Goal: Information Seeking & Learning: Compare options

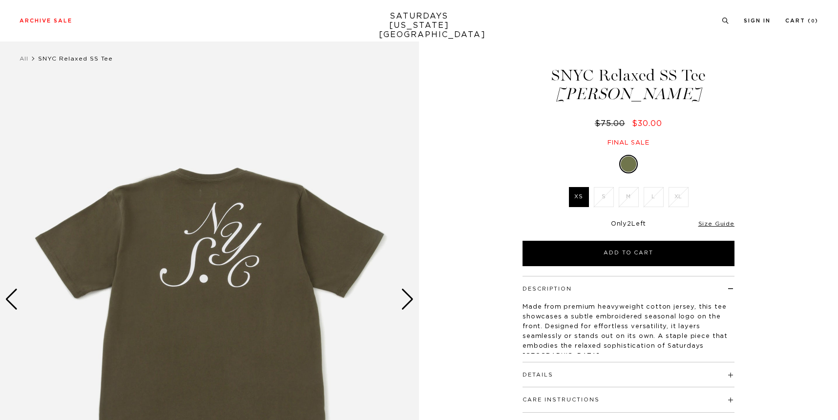
scroll to position [14, 0]
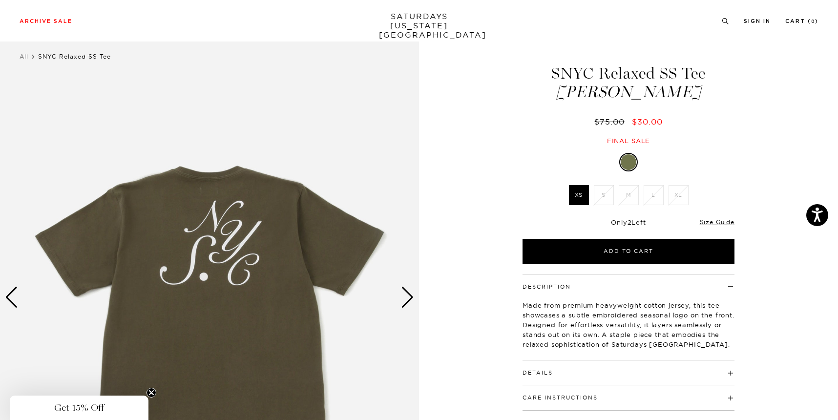
click at [526, 219] on div "Only 2 Left" at bounding box center [628, 222] width 212 height 8
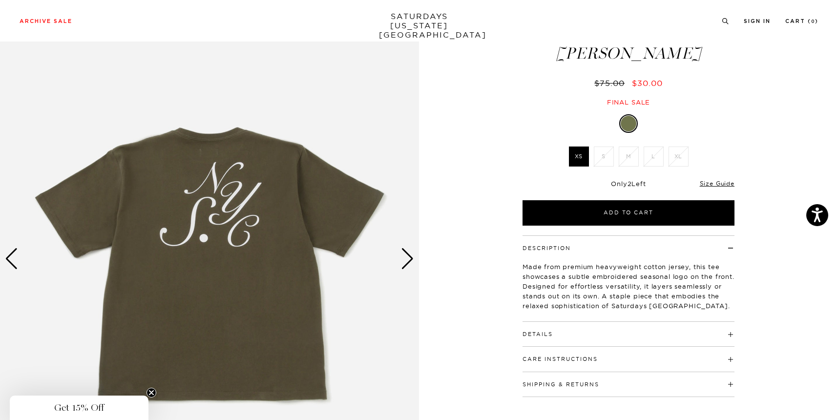
scroll to position [0, 0]
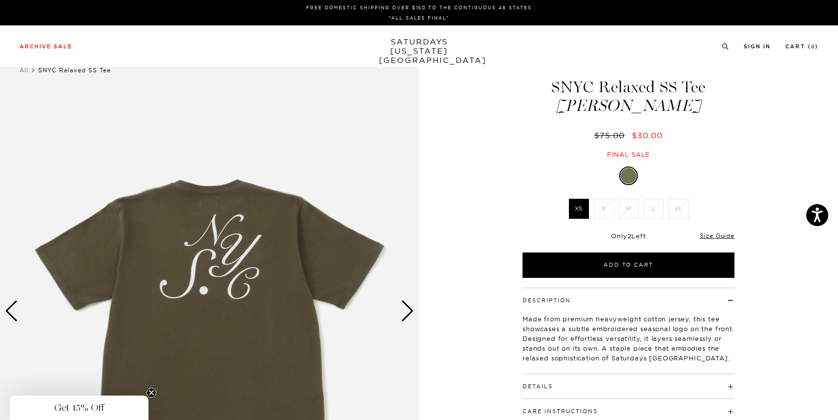
click at [407, 45] on link "SATURDAYS NEW YORK CITY" at bounding box center [419, 51] width 81 height 28
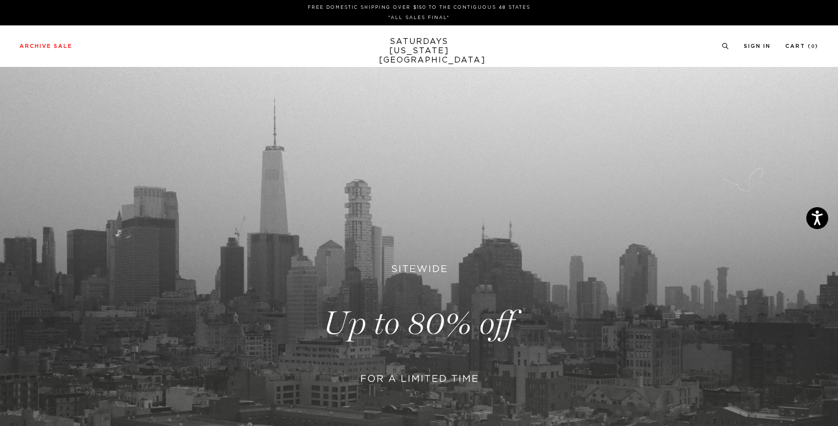
scroll to position [306, 0]
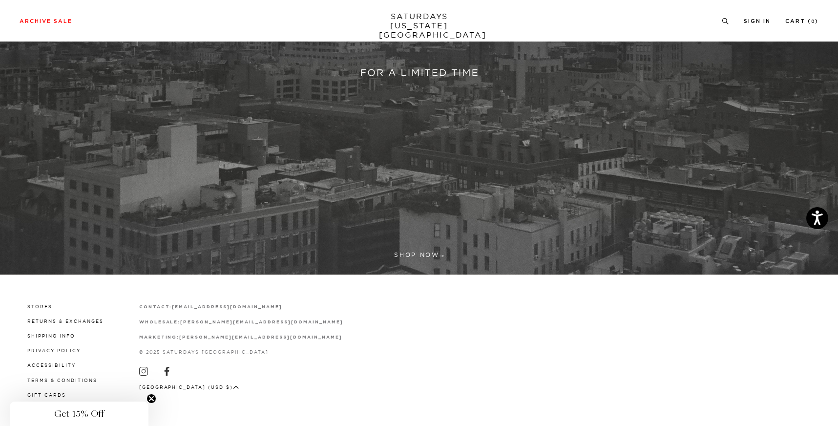
click at [399, 249] on link at bounding box center [419, 17] width 838 height 513
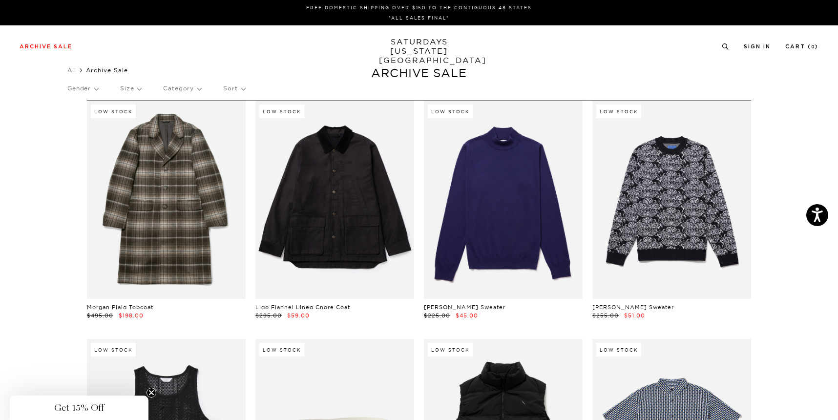
click at [138, 86] on p "Size" at bounding box center [130, 88] width 21 height 22
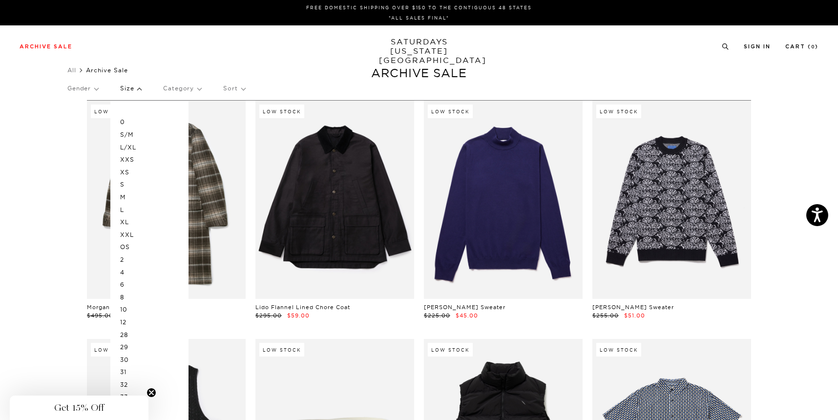
click at [96, 84] on p "Gender" at bounding box center [82, 88] width 31 height 22
click at [190, 89] on p "Category" at bounding box center [182, 88] width 38 height 22
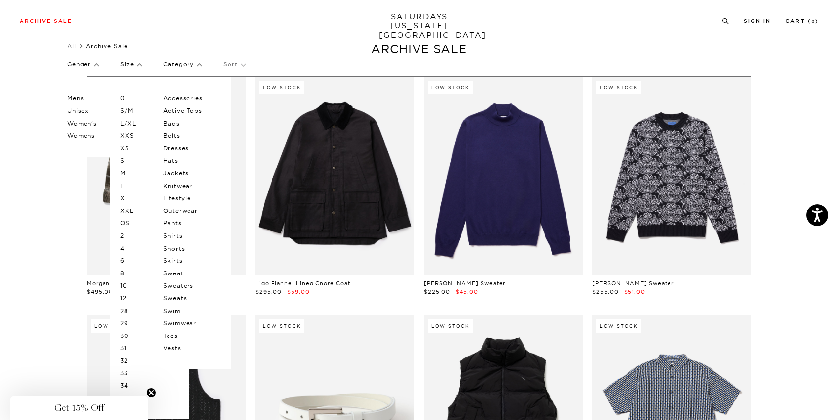
scroll to position [25, 0]
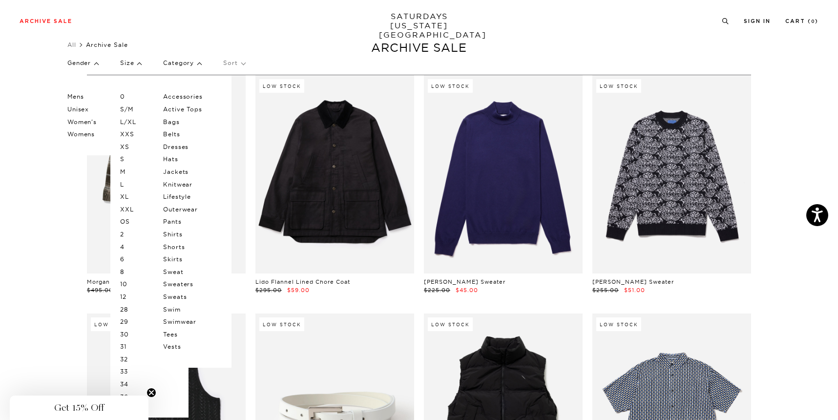
click at [177, 333] on p "Tees" at bounding box center [192, 334] width 59 height 13
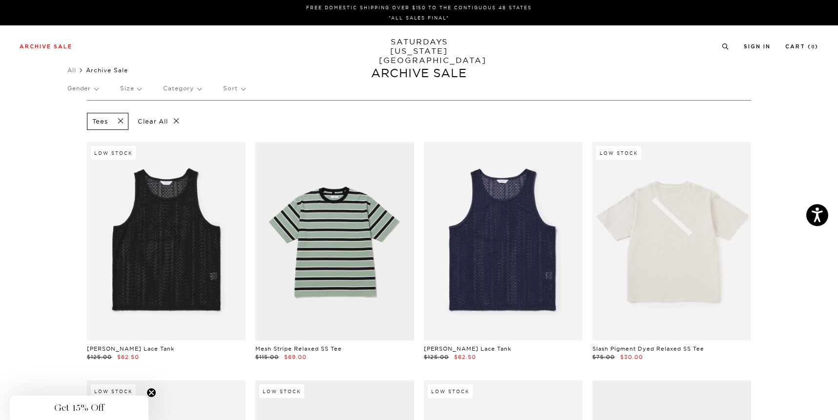
click at [137, 84] on p "Size" at bounding box center [130, 88] width 21 height 22
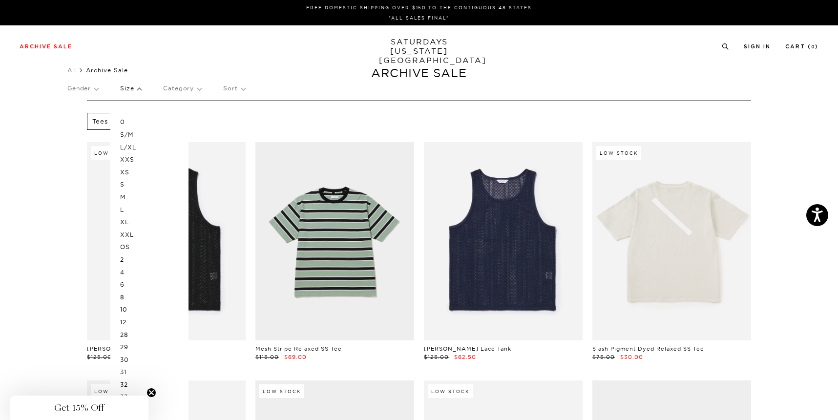
click at [123, 196] on div "0 S/M L/XL XXS XS S M L XL XXL OS 2 4 6 8 10 12 28 29 30 31 32 33 34 36" at bounding box center [149, 272] width 78 height 342
click at [127, 196] on p "M" at bounding box center [149, 197] width 59 height 13
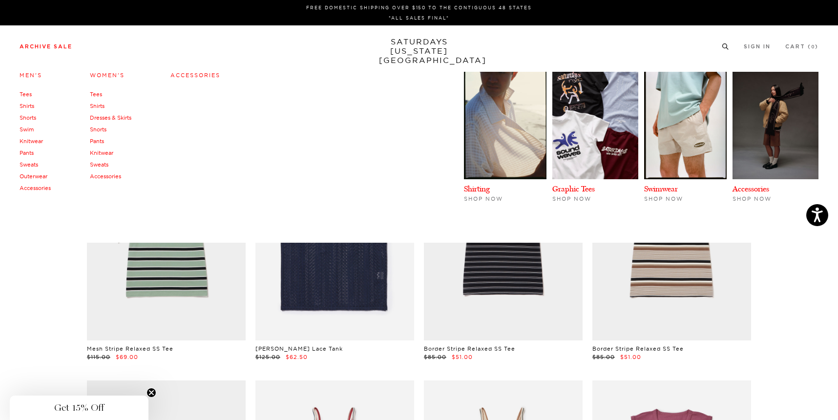
click at [74, 69] on div "Men's Tees Shirts Shorts Swim Knitwear Pants Sweats Outerwear" at bounding box center [419, 155] width 838 height 176
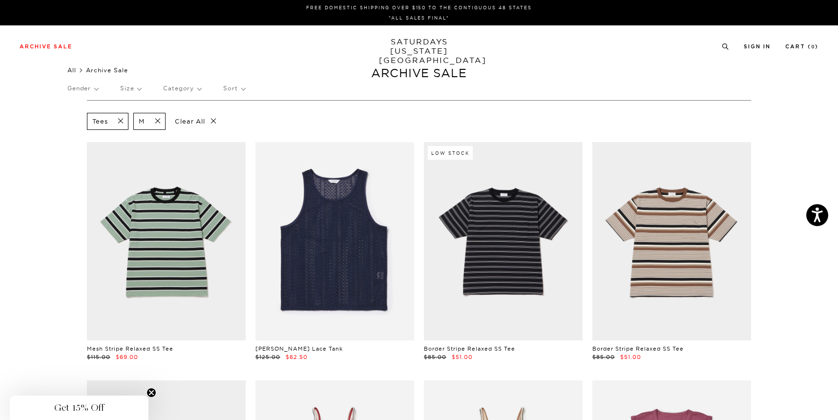
click at [76, 70] on link "All" at bounding box center [71, 69] width 9 height 7
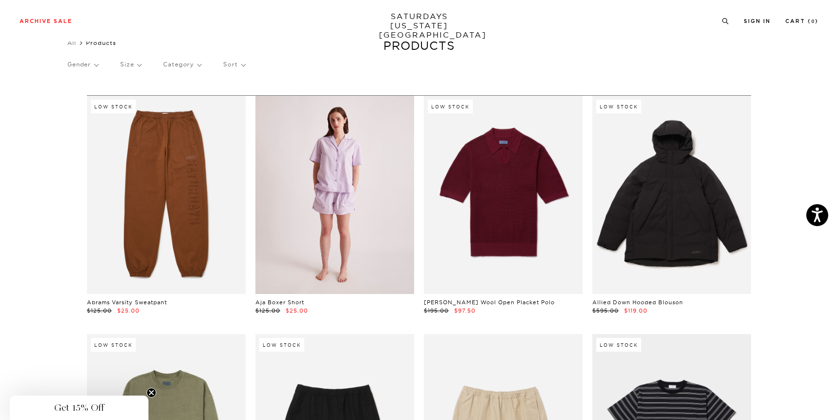
scroll to position [0, 2]
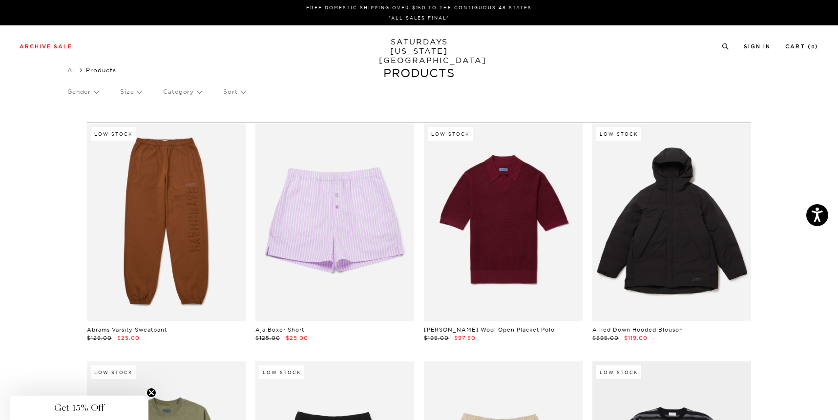
click at [135, 93] on p "Size" at bounding box center [130, 92] width 21 height 22
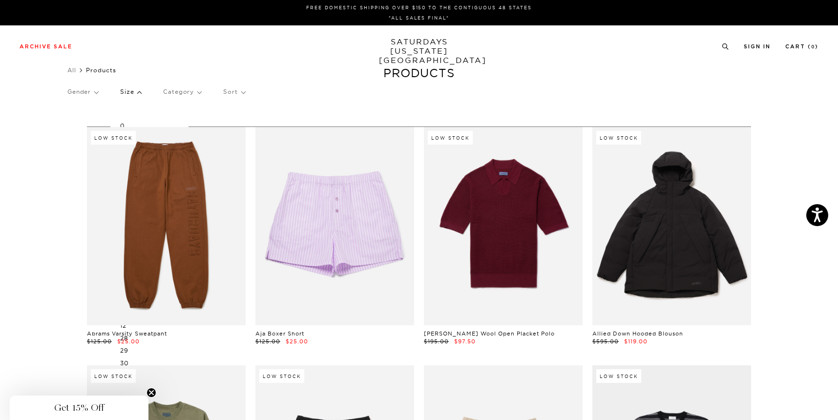
click at [272, 106] on div "Gender Size 0 S/M L/XL XXS XS S M L XL XXL OS 2 4 6 8 10 12 28 29 30 31 32 33 3…" at bounding box center [418, 94] width 703 height 26
click at [98, 91] on div "Gender Size 0 S/M L/XL XXS XS S M L XL XXL OS 2 4 6 8 10 12 28 29 30 31 32 33 3…" at bounding box center [418, 94] width 703 height 26
click at [94, 91] on p "Gender" at bounding box center [82, 92] width 31 height 22
click at [136, 93] on p "Size" at bounding box center [130, 92] width 21 height 22
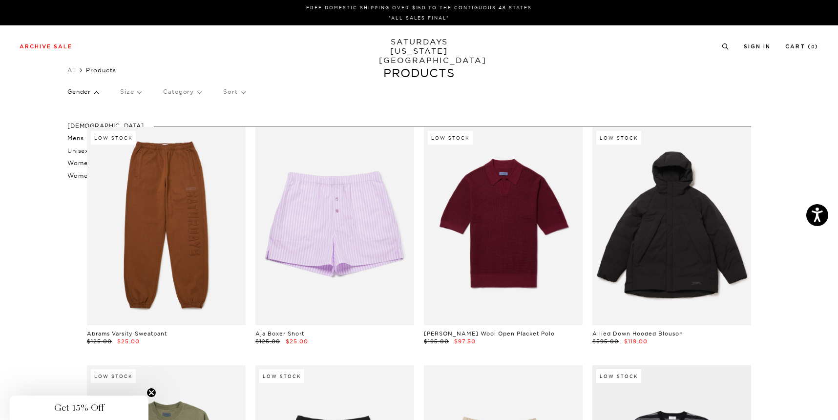
click at [200, 93] on div "Gender Male Mens Unisex Women's Womens Size Category Sort" at bounding box center [418, 94] width 703 height 26
click at [195, 94] on p "Category" at bounding box center [182, 92] width 38 height 22
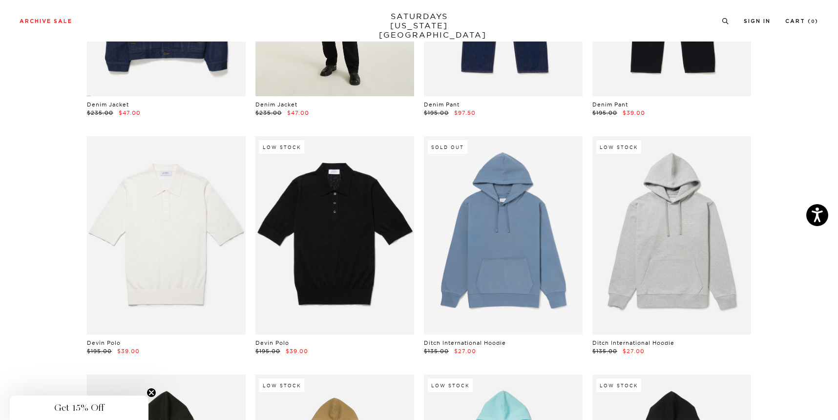
scroll to position [3817, 2]
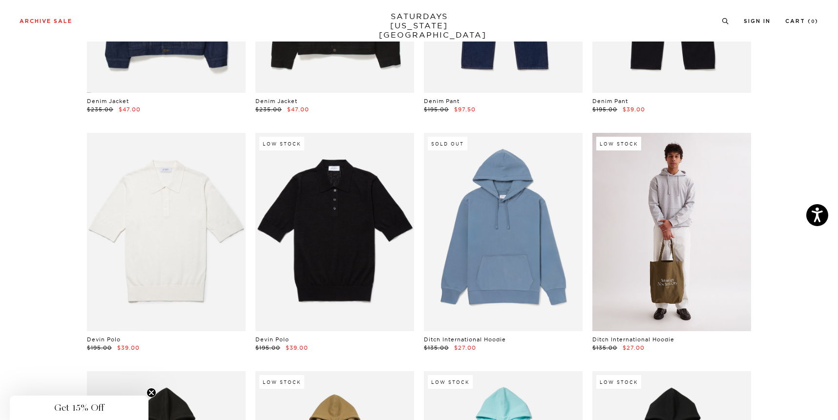
click at [632, 270] on link at bounding box center [671, 232] width 159 height 198
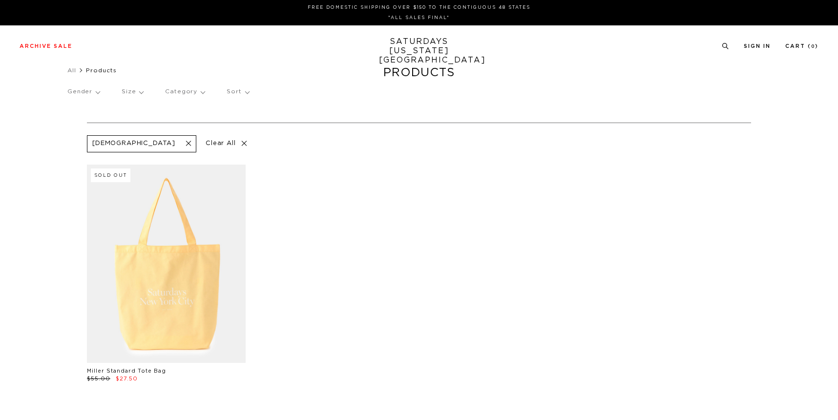
click at [129, 92] on p "Size" at bounding box center [132, 92] width 21 height 22
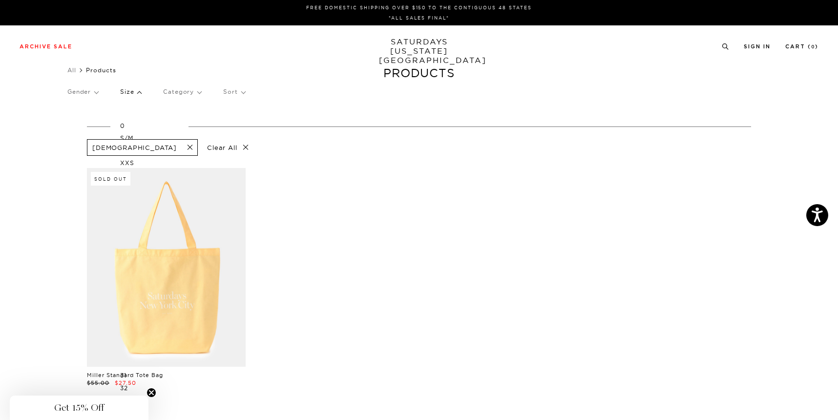
click at [177, 149] on span at bounding box center [187, 147] width 21 height 9
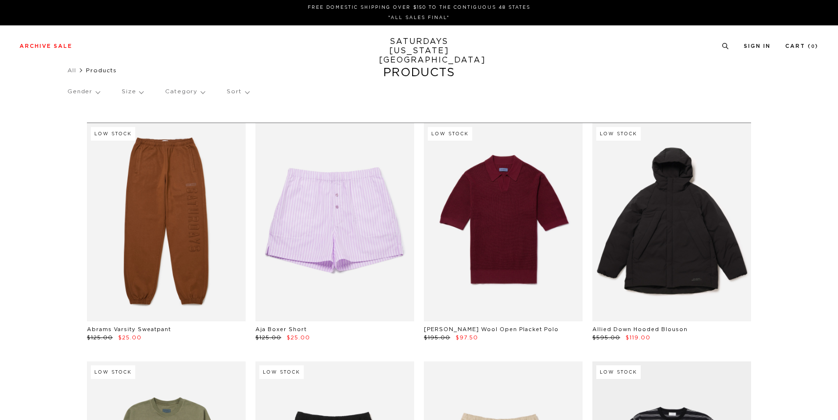
click at [95, 94] on p "Gender" at bounding box center [83, 92] width 32 height 22
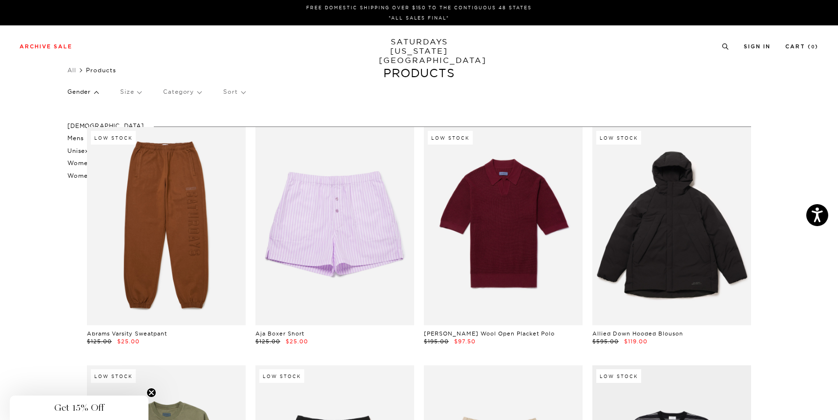
click at [76, 138] on p "Mens" at bounding box center [105, 138] width 77 height 13
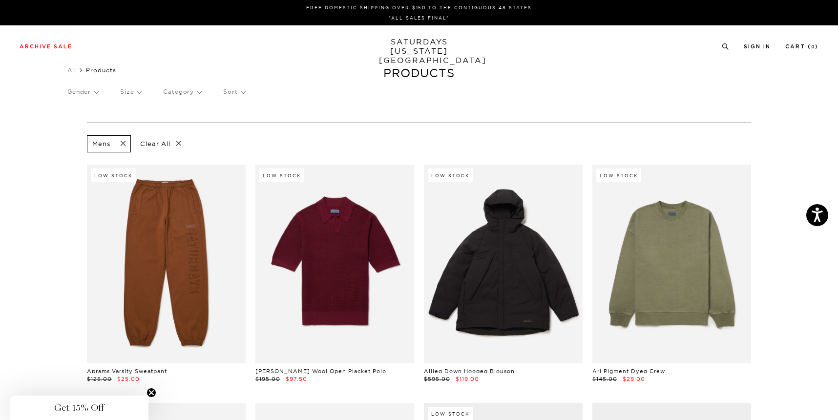
click at [142, 91] on div "Gender Size Category Sort" at bounding box center [418, 92] width 703 height 22
click at [140, 92] on p "Size" at bounding box center [130, 92] width 21 height 22
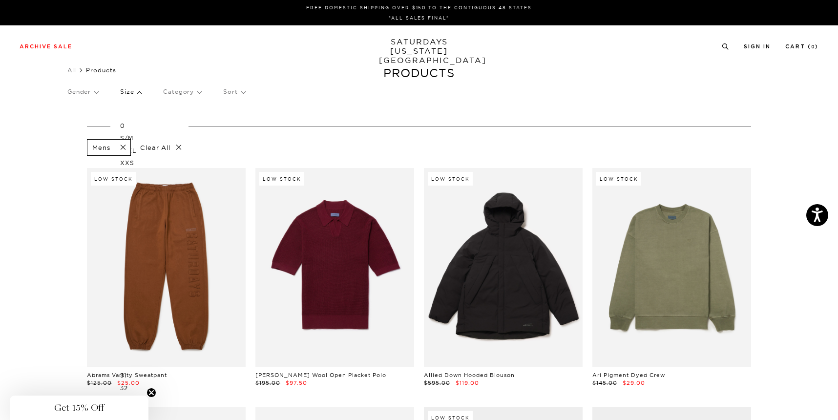
click at [136, 152] on p "Clear All" at bounding box center [161, 147] width 50 height 17
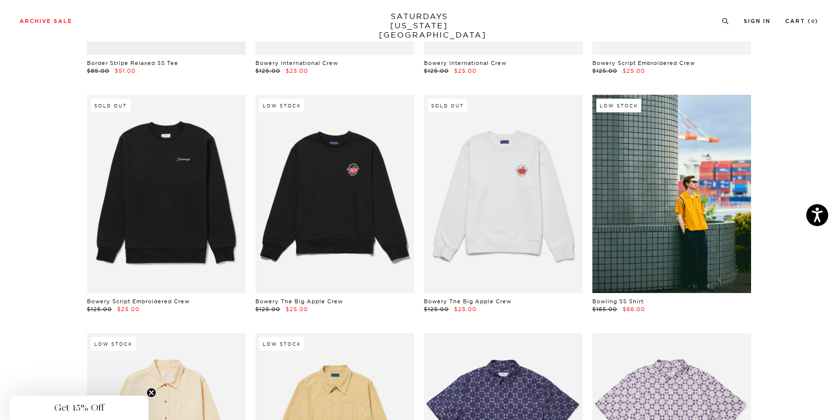
scroll to position [795, 0]
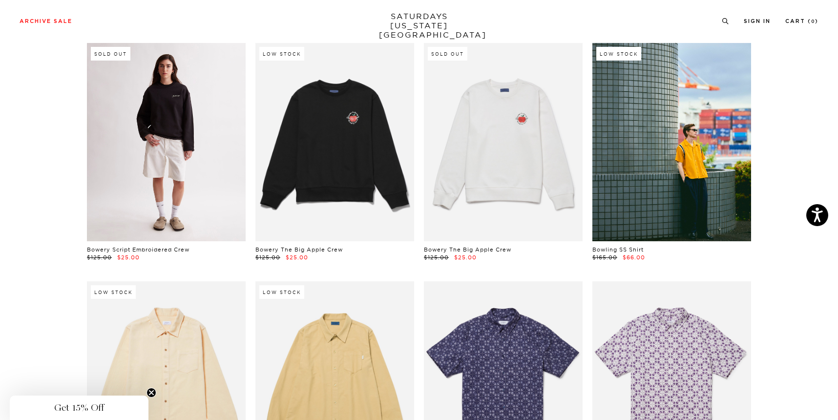
click at [199, 159] on link at bounding box center [166, 142] width 159 height 198
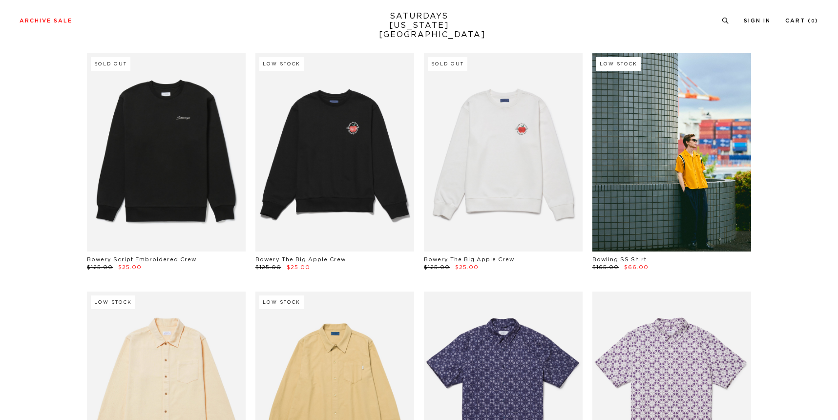
scroll to position [780, 0]
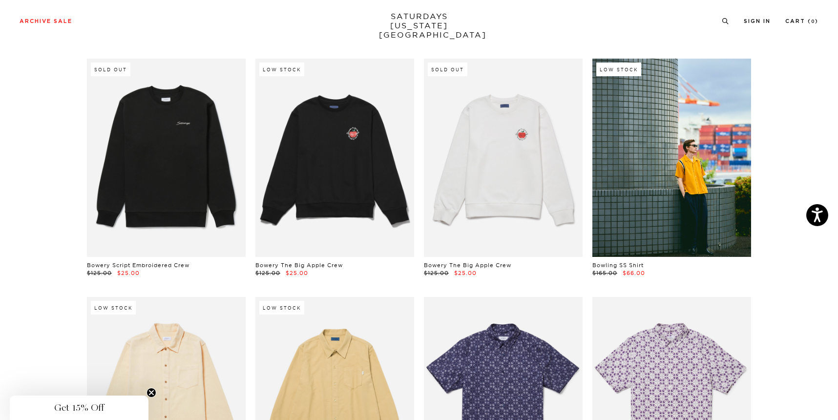
click at [273, 191] on link at bounding box center [334, 158] width 159 height 198
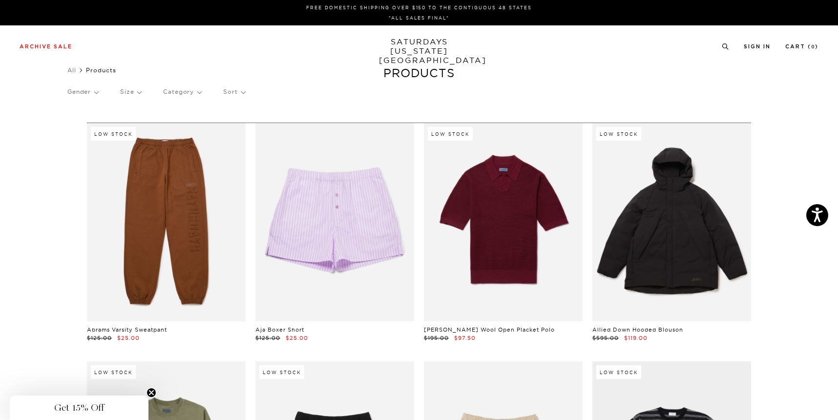
click at [139, 95] on p "Size" at bounding box center [130, 92] width 21 height 22
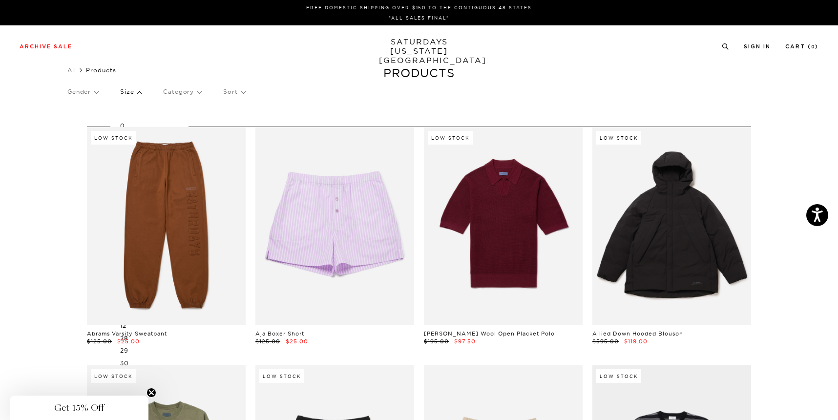
click at [96, 93] on p "Gender" at bounding box center [82, 92] width 31 height 22
click at [74, 139] on p "Mens" at bounding box center [105, 138] width 77 height 13
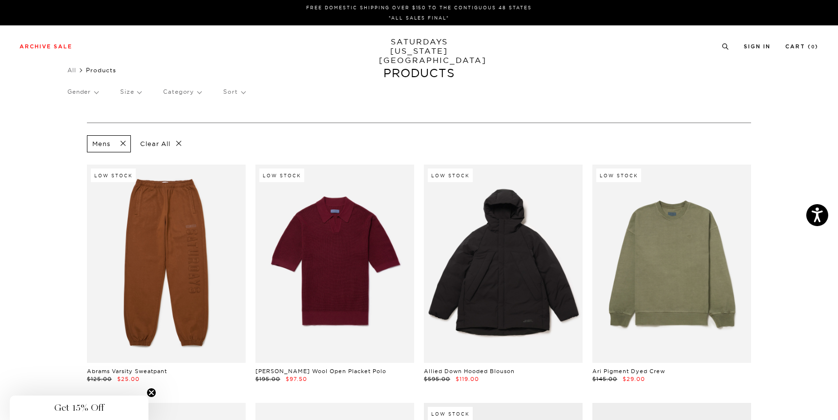
click at [138, 91] on p "Size" at bounding box center [130, 92] width 21 height 22
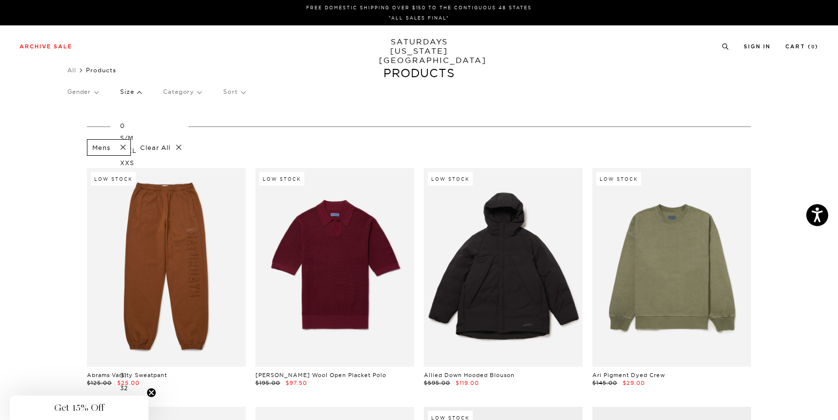
click at [135, 151] on p "L/XL" at bounding box center [149, 151] width 59 height 13
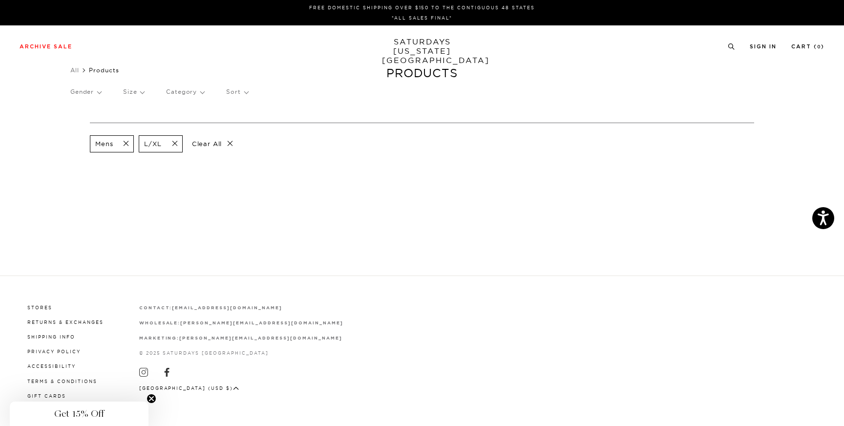
click at [176, 146] on span at bounding box center [172, 143] width 21 height 9
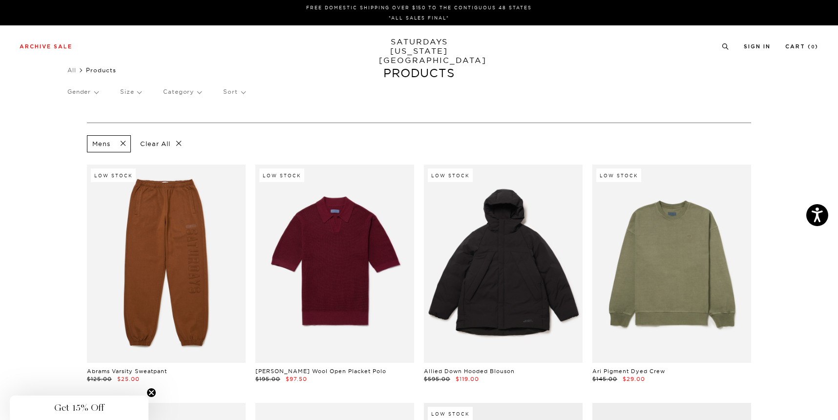
click at [140, 94] on p "Size" at bounding box center [130, 92] width 21 height 22
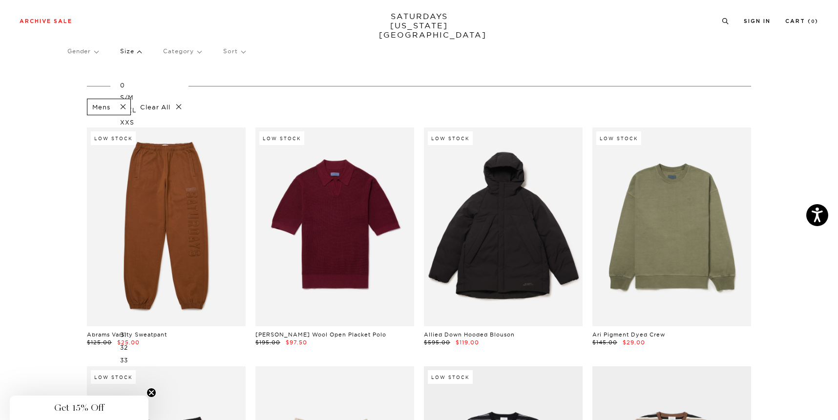
scroll to position [40, 0]
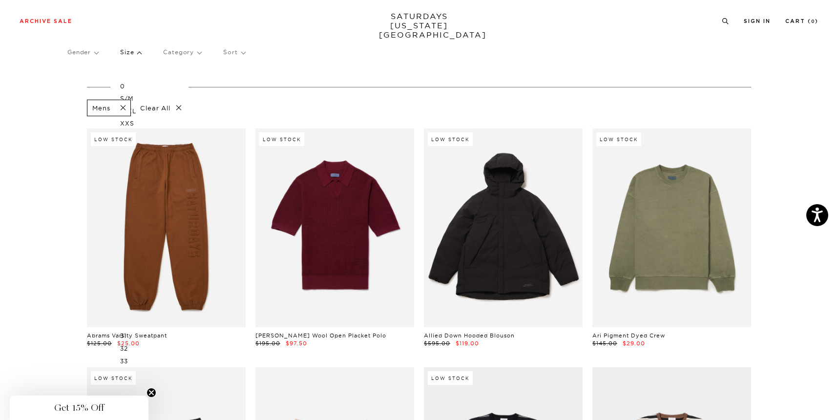
click at [132, 96] on p "S/M" at bounding box center [149, 98] width 59 height 13
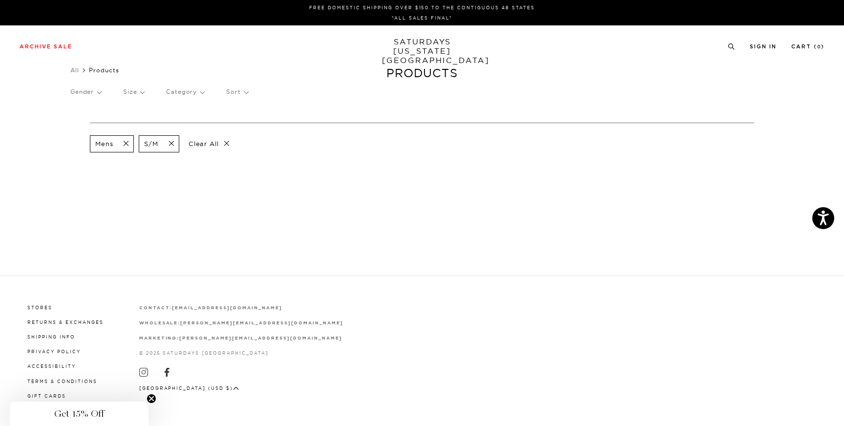
click at [427, 53] on link "SATURDAYS [US_STATE][GEOGRAPHIC_DATA]" at bounding box center [422, 51] width 81 height 28
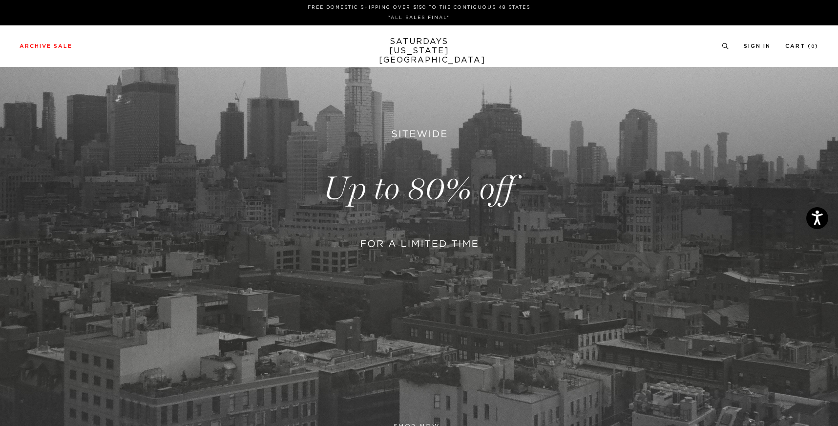
scroll to position [306, 0]
